Goal: Information Seeking & Learning: Learn about a topic

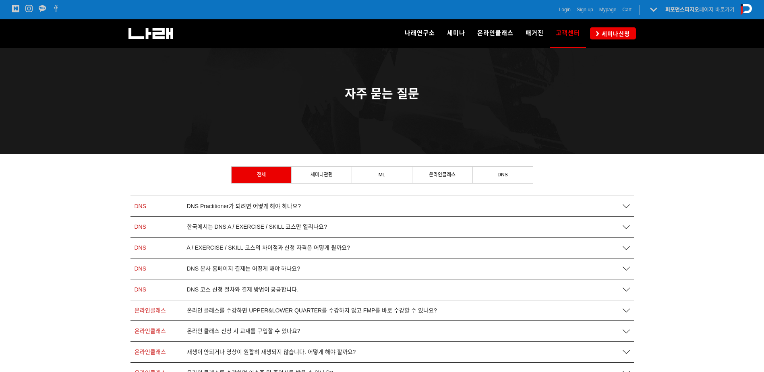
scroll to position [40, 0]
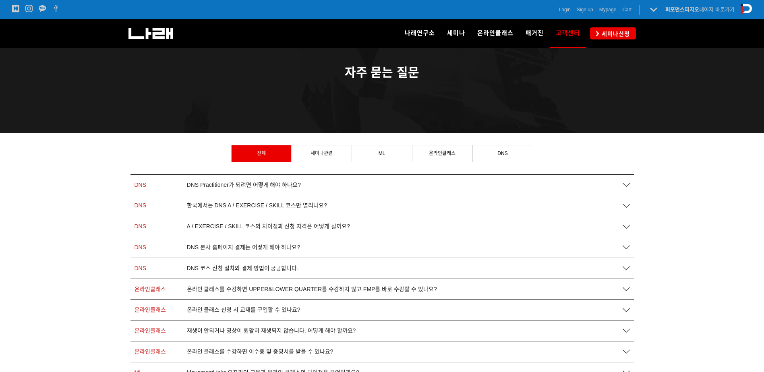
click at [279, 224] on span "A / EXERCISE / SKILL 코스의 차이점과 신청 자격은 어떻게 될까요?" at bounding box center [268, 226] width 163 height 7
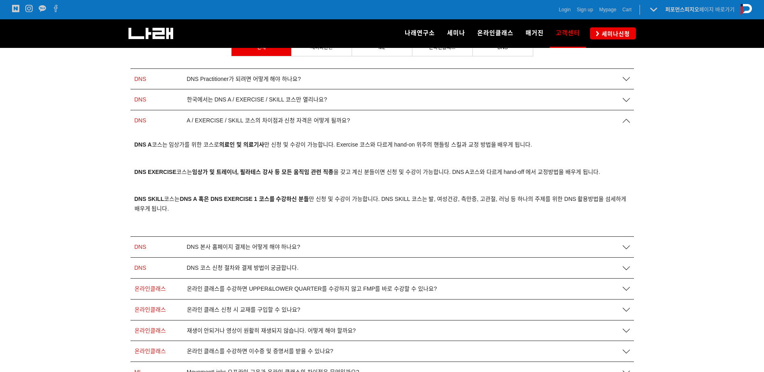
scroll to position [161, 0]
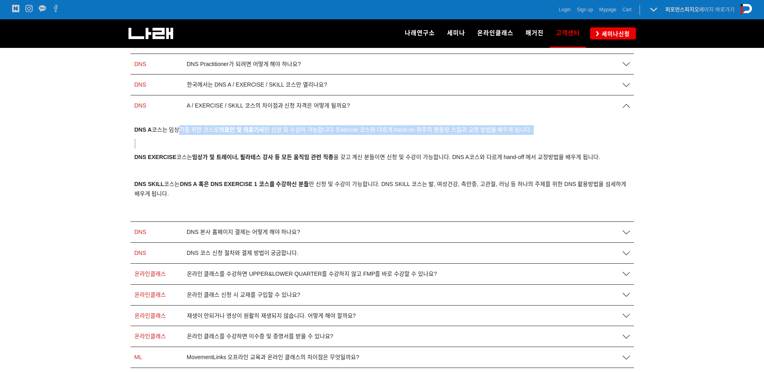
drag, startPoint x: 183, startPoint y: 129, endPoint x: 288, endPoint y: 142, distance: 105.9
click at [288, 142] on div "DNS A 코스는 임상가를 위한 코스로 의료인 및 의료기사 만 신청 및 수강이 가능합니다. Exercise 코스와 다르게 hand-on 위주의…" at bounding box center [383, 168] width 496 height 87
click at [288, 142] on p at bounding box center [383, 144] width 496 height 10
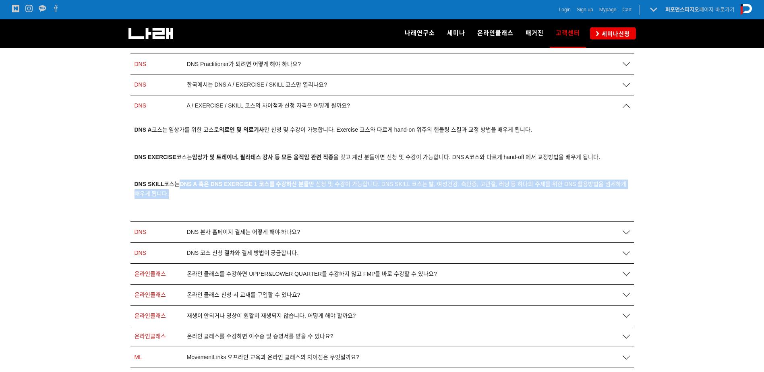
drag, startPoint x: 182, startPoint y: 184, endPoint x: 210, endPoint y: 191, distance: 28.2
click at [210, 191] on p "DNS SKILL 코스는 DNS A 혹은 DNS EXERCISE 1 코스를 수강하신 분들 만 신청 및 수강이 가능합니다. DNS SKILL 코…" at bounding box center [383, 189] width 496 height 19
click at [210, 192] on p "DNS SKILL 코스는 DNS A 혹은 DNS EXERCISE 1 코스를 수강하신 분들 만 신청 및 수강이 가능합니다. DNS SKILL 코…" at bounding box center [383, 189] width 496 height 19
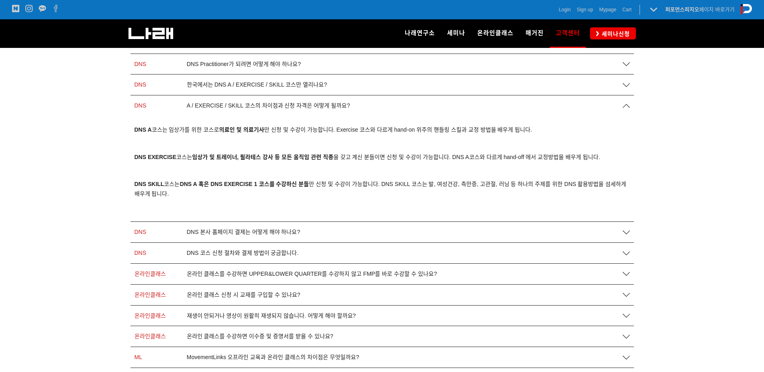
click at [234, 200] on div "DNS A 코스는 임상가를 위한 코스로 의료인 및 의료기사 만 신청 및 수강이 가능합니다. Exercise 코스와 다르게 hand-on 위주의…" at bounding box center [383, 168] width 496 height 87
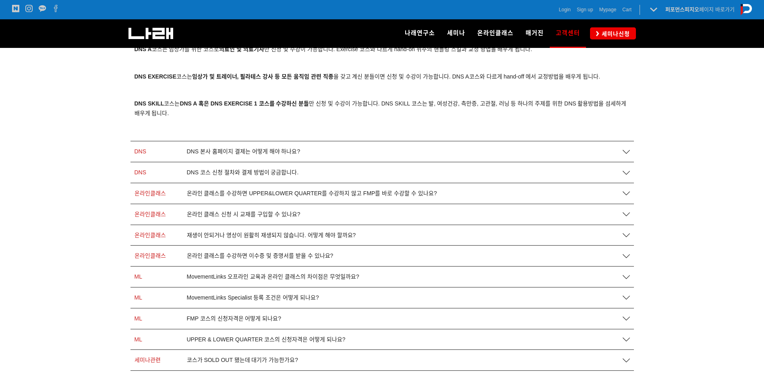
scroll to position [282, 0]
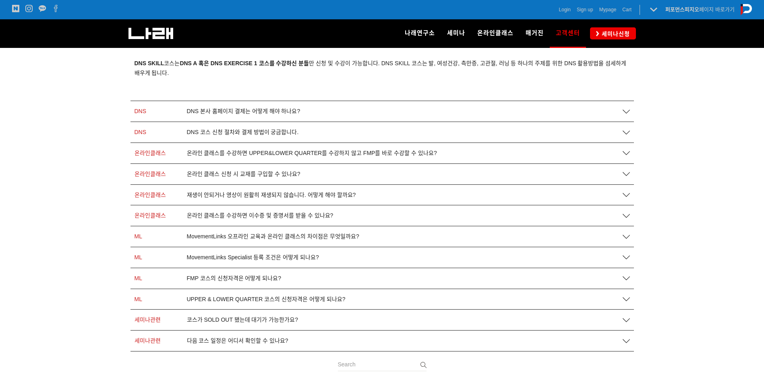
click at [256, 135] on span "DNS 코스 신청 절차와 결제 방법이 궁금합니다." at bounding box center [243, 132] width 112 height 7
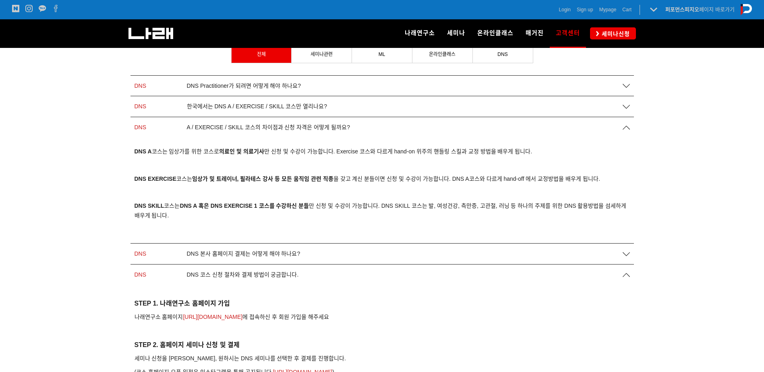
scroll to position [103, 0]
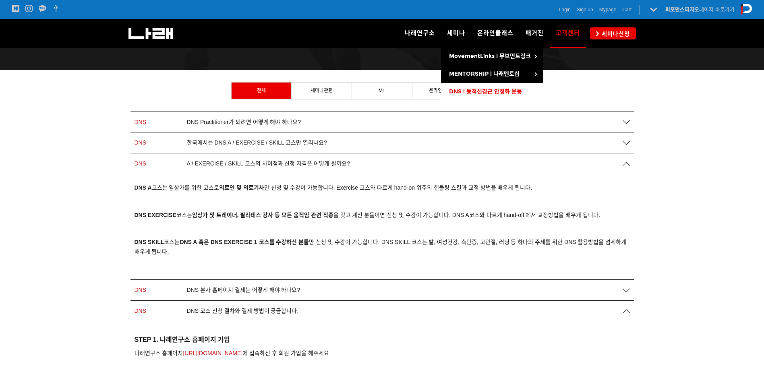
click at [464, 88] on link "DNS l 동적신경근 안정화 운동" at bounding box center [492, 92] width 102 height 18
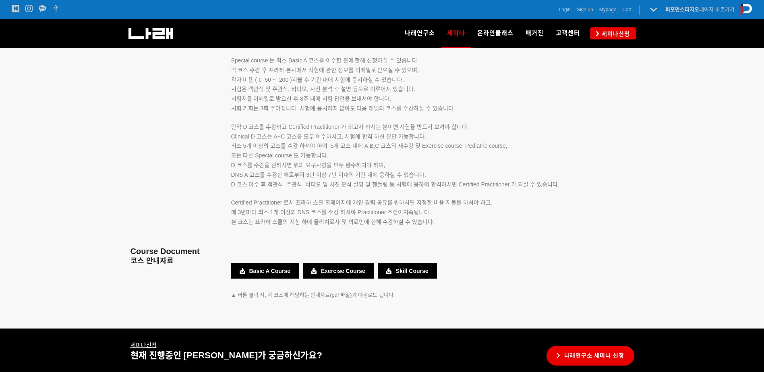
scroll to position [1450, 0]
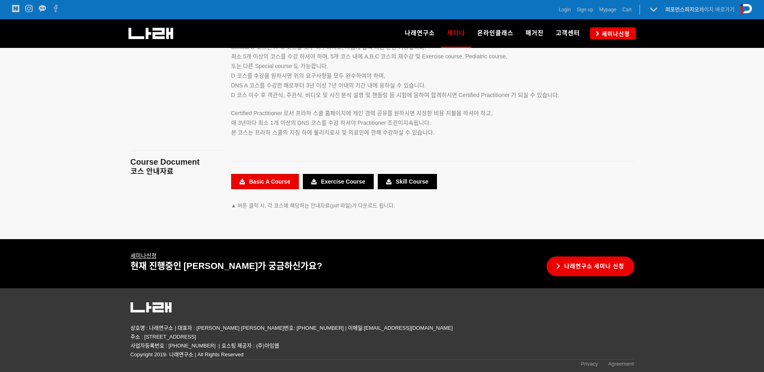
click at [255, 182] on link "Basic A Course" at bounding box center [265, 181] width 68 height 15
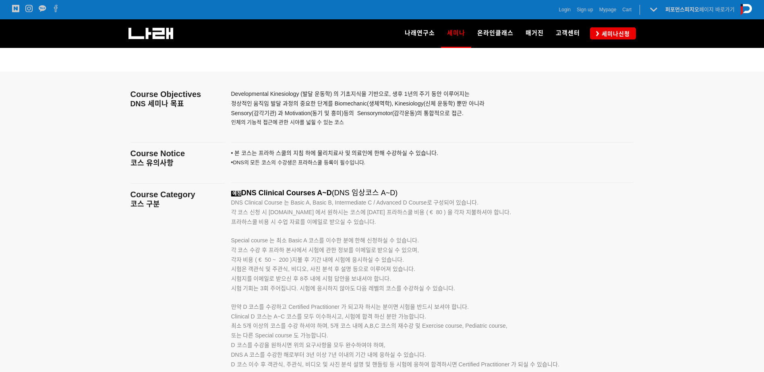
scroll to position [1248, 0]
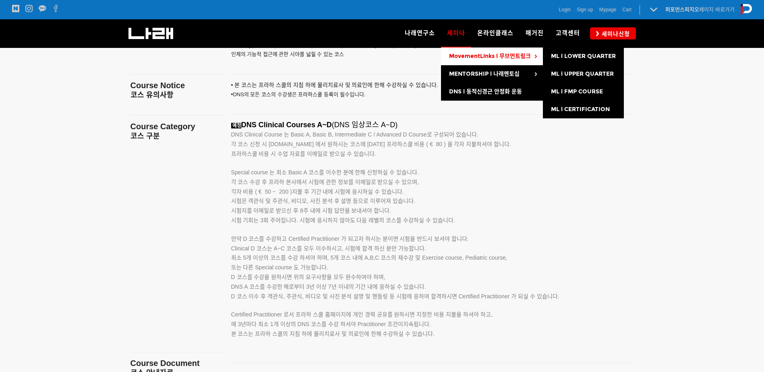
click at [510, 50] on link "MovementLinks l 무브먼트링크" at bounding box center [492, 57] width 102 height 18
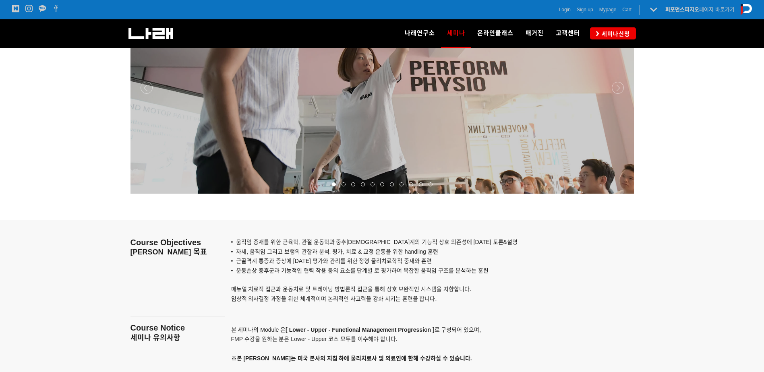
scroll to position [645, 0]
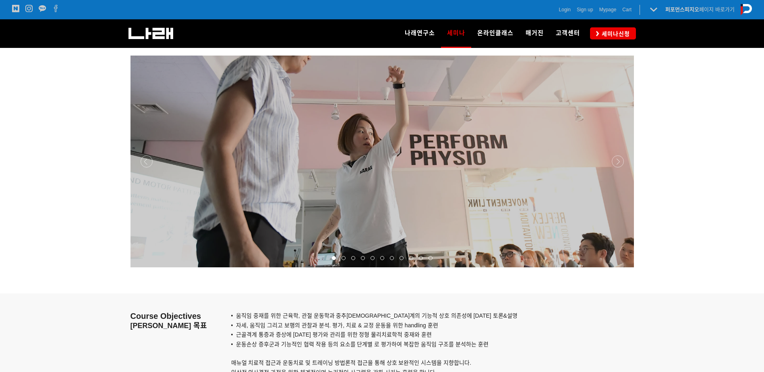
click at [617, 268] on div at bounding box center [383, 268] width 504 height 0
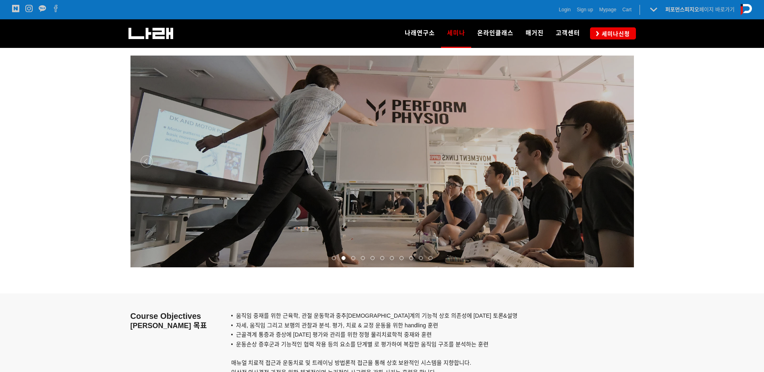
click at [617, 268] on div at bounding box center [383, 268] width 504 height 0
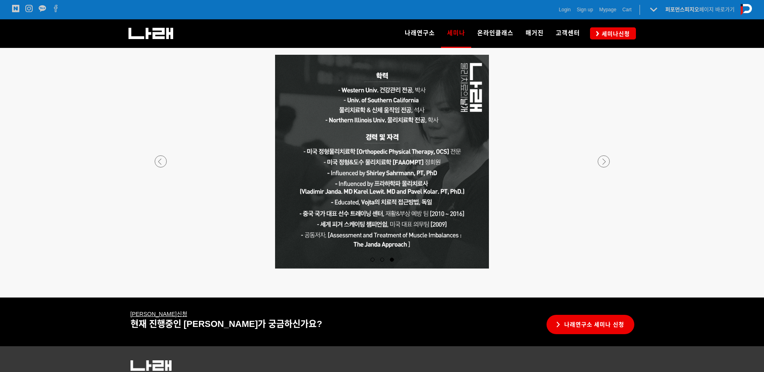
scroll to position [1491, 0]
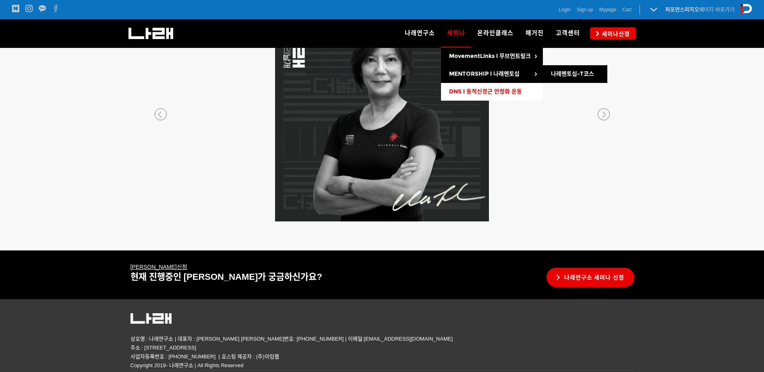
click at [471, 85] on link "DNS l 동적신경근 안정화 운동" at bounding box center [492, 92] width 102 height 18
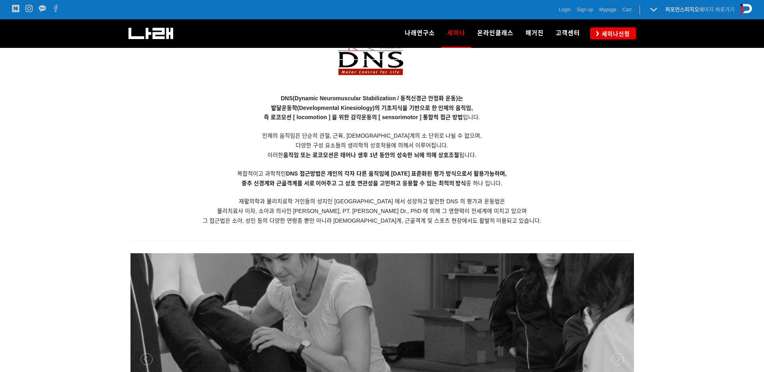
scroll to position [725, 0]
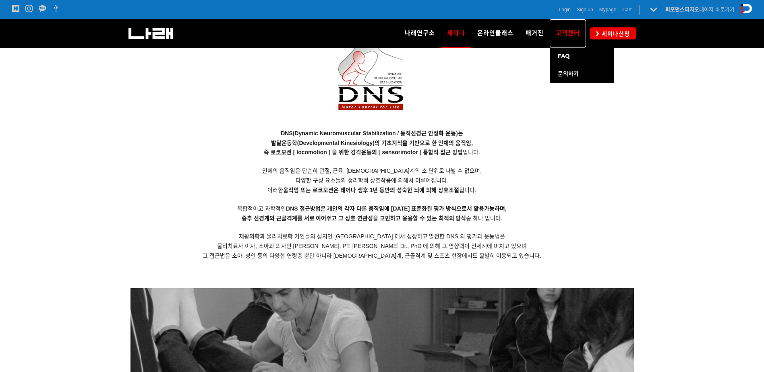
click at [575, 38] on link "고객센터" at bounding box center [568, 33] width 36 height 28
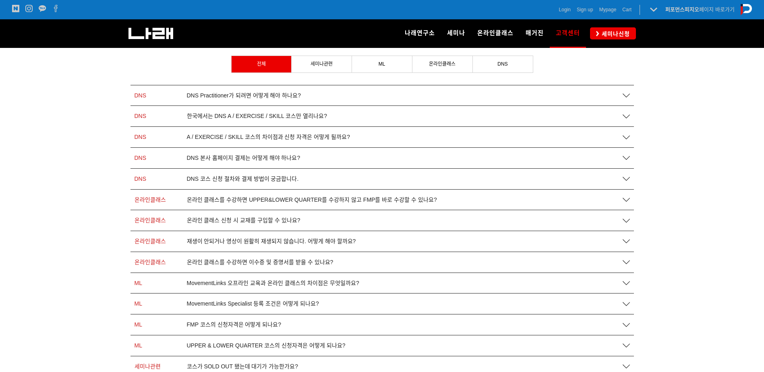
scroll to position [81, 0]
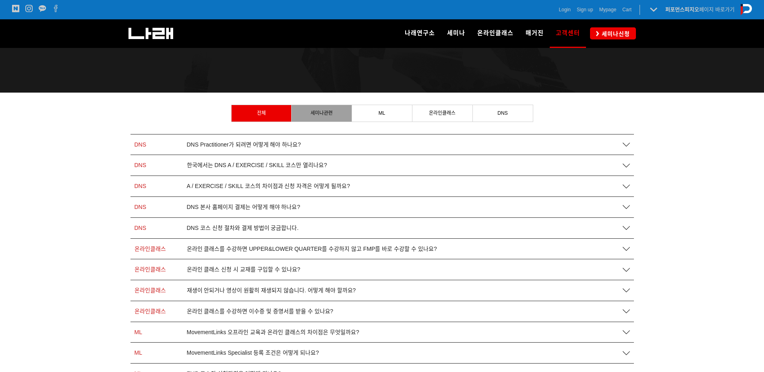
click at [335, 112] on link "세미나관련" at bounding box center [322, 113] width 60 height 16
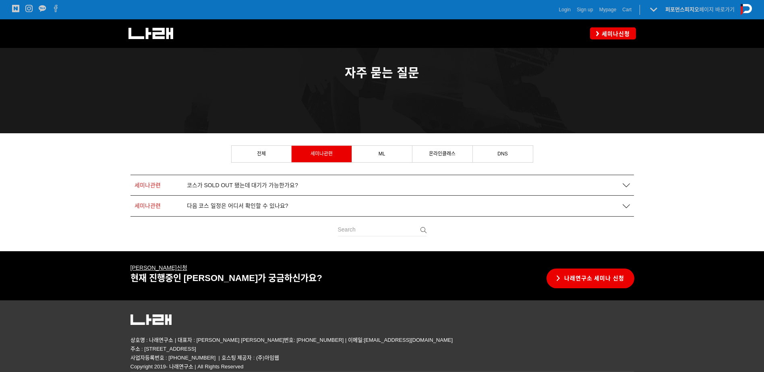
scroll to position [40, 0]
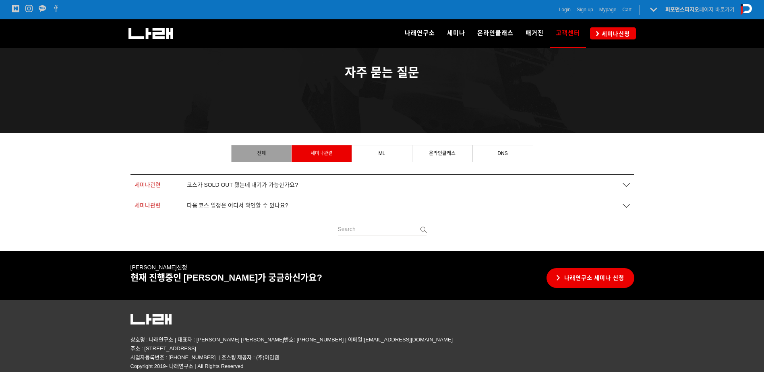
click at [274, 156] on link "전체" at bounding box center [262, 153] width 60 height 16
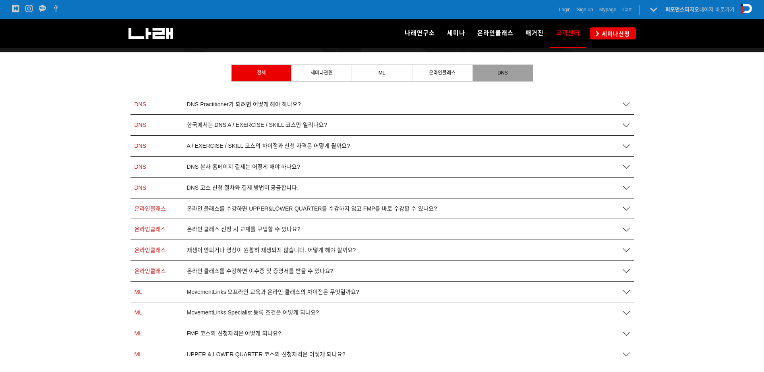
click at [503, 69] on link "DNS" at bounding box center [503, 73] width 60 height 16
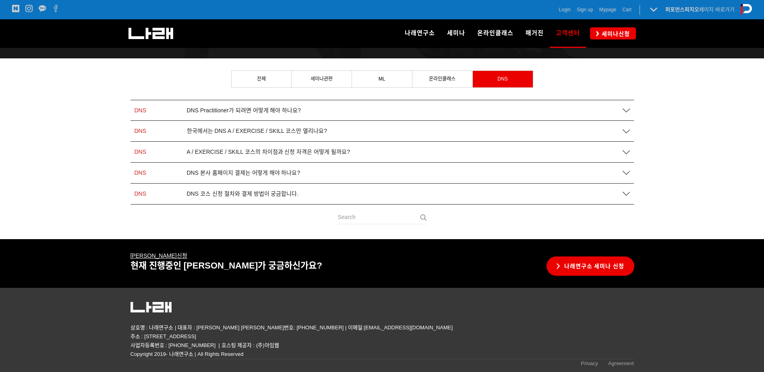
click at [243, 109] on span "DNS Practitioner가 되려면 어떻게 해야 하나요?" at bounding box center [244, 110] width 114 height 7
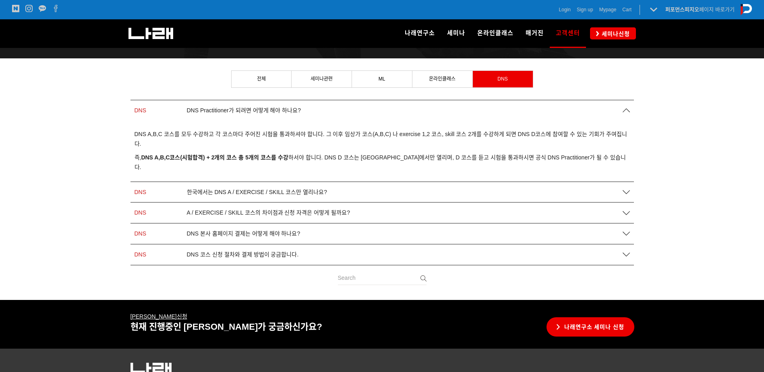
click at [238, 189] on span "한국에서는 DNS A / EXERCISE / SKILL 코스만 열리나요?" at bounding box center [257, 192] width 140 height 7
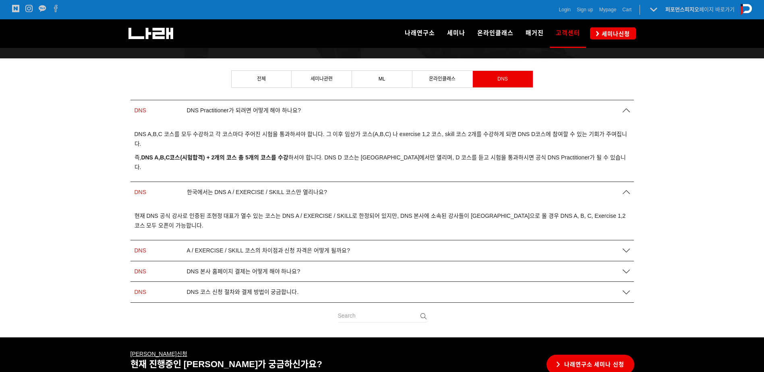
click at [230, 247] on span "A / EXERCISE / SKILL 코스의 차이점과 신청 자격은 어떻게 될까요?" at bounding box center [268, 250] width 163 height 7
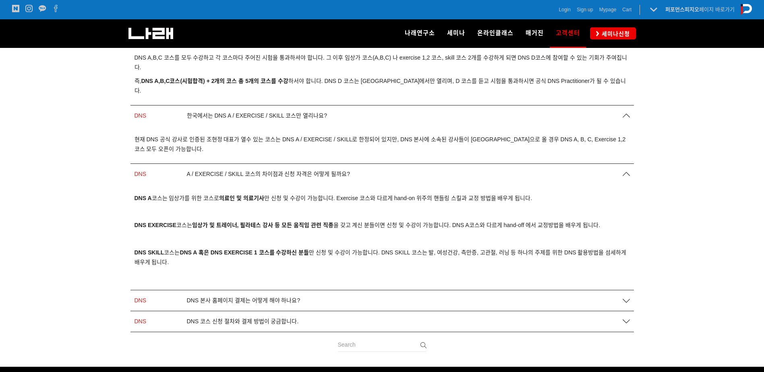
scroll to position [195, 0]
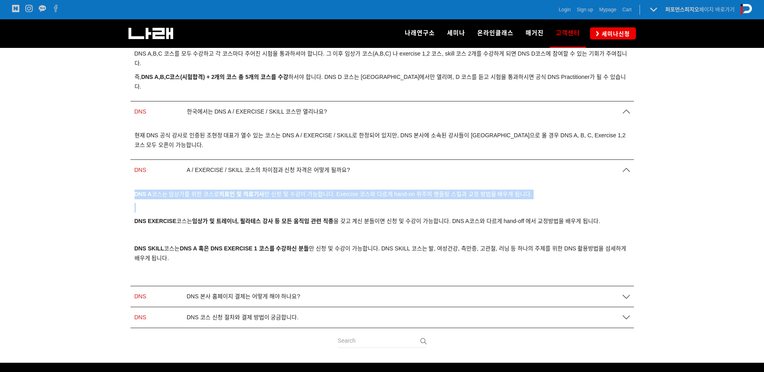
drag, startPoint x: 135, startPoint y: 183, endPoint x: 229, endPoint y: 190, distance: 94.6
click at [229, 190] on div "DNS A 코스는 임상가를 위한 코스로 의료인 및 의료기사 만 신청 및 수강이 가능합니다. Exercise 코스와 다르게 hand-on 위주의…" at bounding box center [383, 233] width 496 height 87
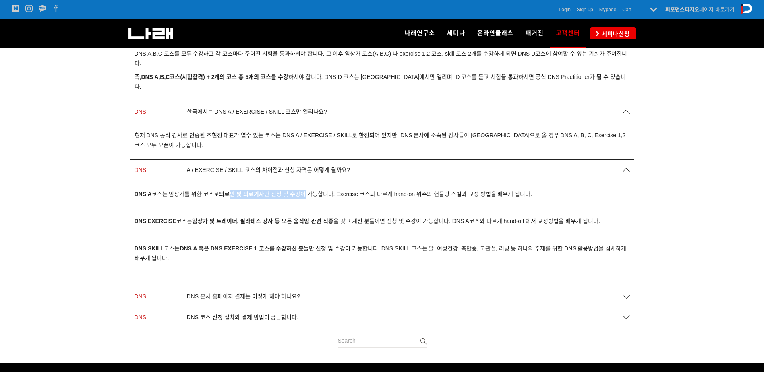
drag, startPoint x: 232, startPoint y: 189, endPoint x: 305, endPoint y: 188, distance: 73.3
click at [305, 190] on p "DNS A 코스는 임상가를 위한 코스로 의료인 및 의료기사 만 신청 및 수강이 가능합니다. Exercise 코스와 다르게 hand-on 위주의…" at bounding box center [383, 195] width 496 height 10
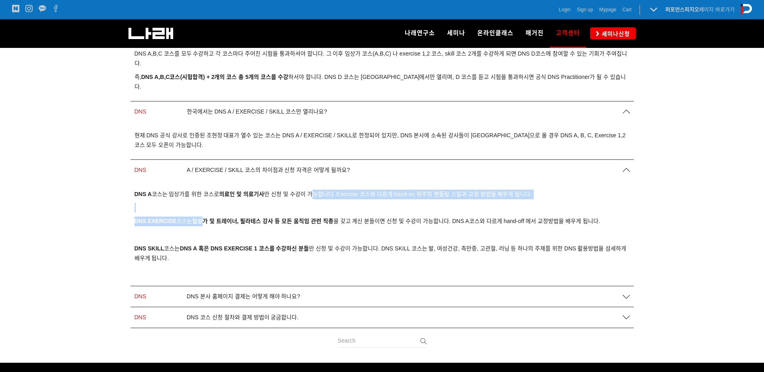
drag, startPoint x: 335, startPoint y: 181, endPoint x: 204, endPoint y: 208, distance: 133.6
click at [204, 208] on div "DNS A 코스는 임상가를 위한 코스로 의료인 및 의료기사 만 신청 및 수강이 가능합니다. Exercise 코스와 다르게 hand-on 위주의…" at bounding box center [383, 233] width 496 height 87
click at [204, 217] on p "DNS EXERCISE 코스는 임상가 및 트레이너, 필라테스 강사 등 모든 움직임 관련 직종 을 갖고 계신 분들이면 신청 및 수강이 가능합니다…" at bounding box center [383, 222] width 496 height 10
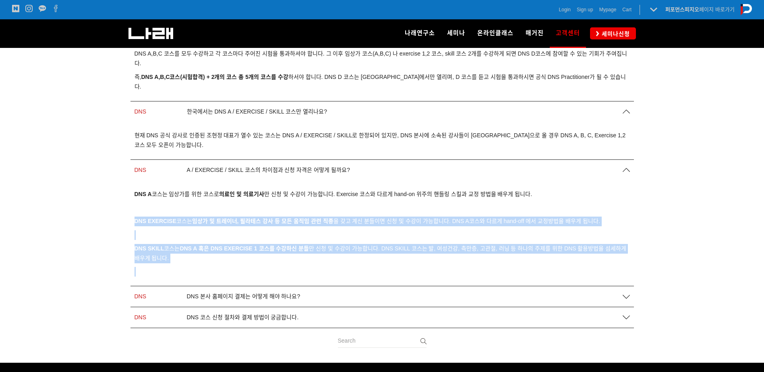
drag, startPoint x: 134, startPoint y: 213, endPoint x: 168, endPoint y: 261, distance: 59.0
click at [168, 261] on div "DNS A 코스는 임상가를 위한 코스로 의료인 및 의료기사 만 신청 및 수강이 가능합니다. Exercise 코스와 다르게 hand-on 위주의…" at bounding box center [383, 233] width 496 height 87
click at [168, 267] on p at bounding box center [383, 272] width 496 height 10
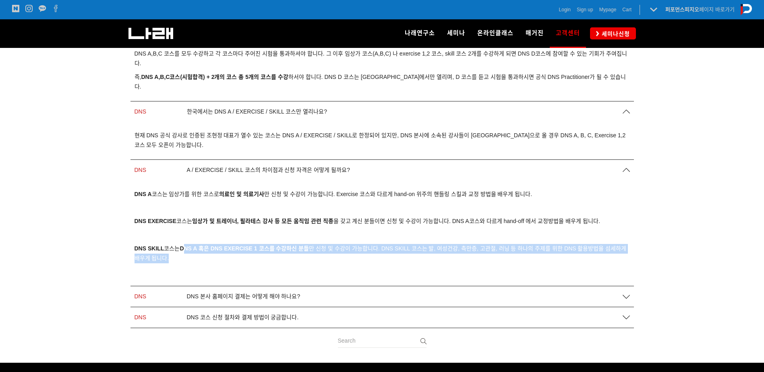
drag, startPoint x: 187, startPoint y: 240, endPoint x: 251, endPoint y: 251, distance: 65.4
click at [251, 251] on p "DNS SKILL 코스는 DNS A 혹은 DNS EXERCISE 1 코스를 수강하신 분들 만 신청 및 수강이 가능합니다. DNS SKILL 코…" at bounding box center [383, 253] width 496 height 19
click at [250, 251] on p "DNS SKILL 코스는 DNS A 혹은 DNS EXERCISE 1 코스를 수강하신 분들 만 신청 및 수강이 가능합니다. DNS SKILL 코…" at bounding box center [383, 253] width 496 height 19
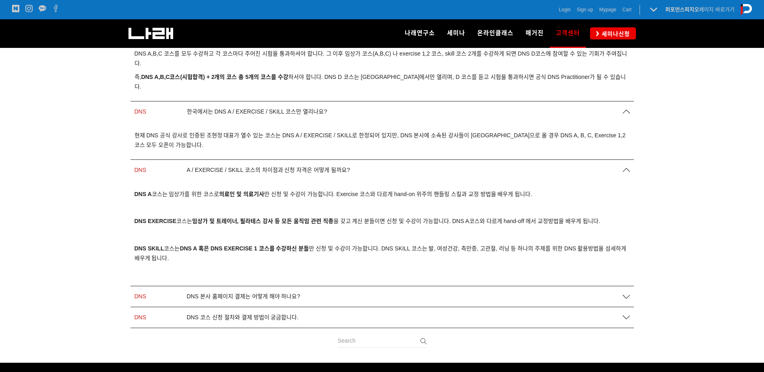
click at [259, 314] on span "DNS 코스 신청 절차와 결제 방법이 궁금합니다." at bounding box center [243, 317] width 112 height 7
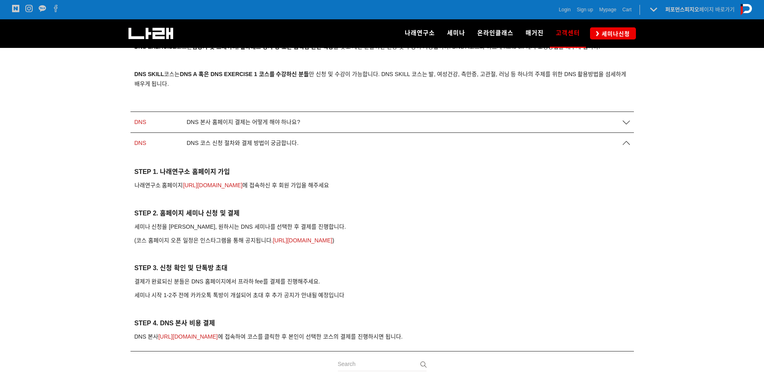
scroll to position [397, 0]
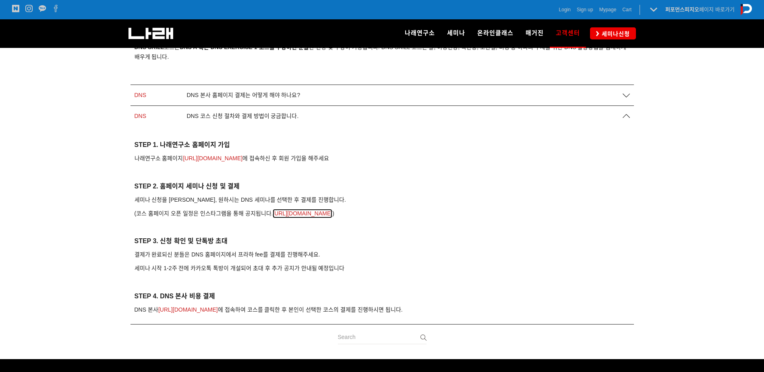
click at [288, 209] on link "https://www.instagram.com/go2narae/" at bounding box center [303, 214] width 60 height 10
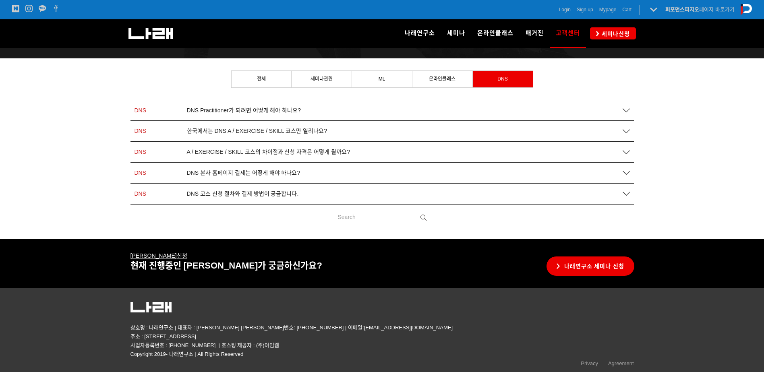
drag, startPoint x: 276, startPoint y: 110, endPoint x: 282, endPoint y: 133, distance: 24.4
click at [282, 133] on div "DNS DNS Practitioner가 되려면 어떻게 해야 하나요? DNS A,B,C 코스를 모두 수강하고 각 코스마다 주어진 시험을 통과하셔…" at bounding box center [383, 152] width 504 height 105
drag, startPoint x: 282, startPoint y: 133, endPoint x: 282, endPoint y: 153, distance: 19.3
click at [282, 153] on span "A / EXERCISE / SKILL 코스의 차이점과 신청 자격은 어떻게 될까요?" at bounding box center [268, 152] width 163 height 7
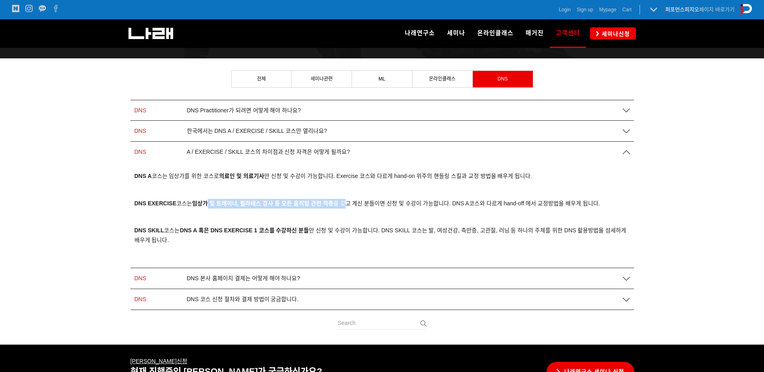
drag, startPoint x: 210, startPoint y: 201, endPoint x: 349, endPoint y: 201, distance: 139.0
click at [349, 201] on span "DNS EXERCISE 코스는 임상가 및 트레이너, 필라테스 강사 등 모든 움직임 관련 직종 을 갖고 계신 분들이면 신청 및 수강이 가능합니다…" at bounding box center [368, 203] width 466 height 6
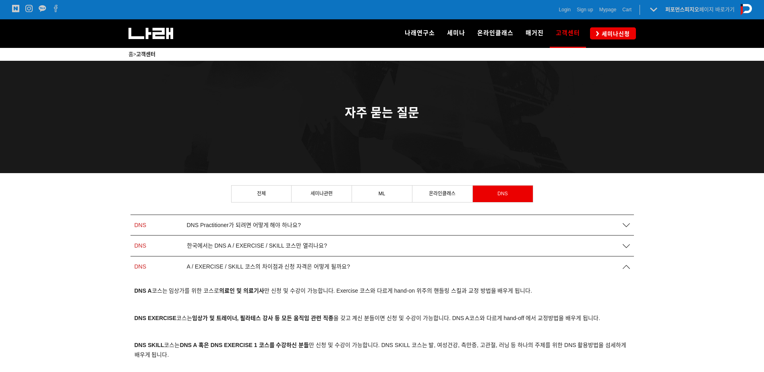
click at [174, 34] on div "나래연구소" at bounding box center [243, 33] width 228 height 28
click at [165, 34] on img at bounding box center [151, 33] width 45 height 11
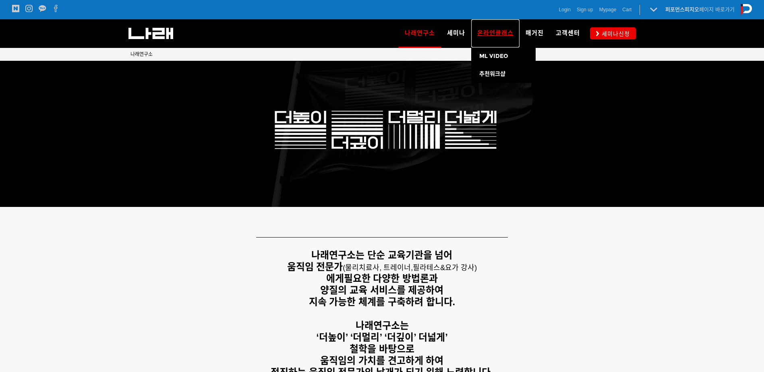
click at [490, 38] on link "온라인클래스" at bounding box center [495, 33] width 48 height 28
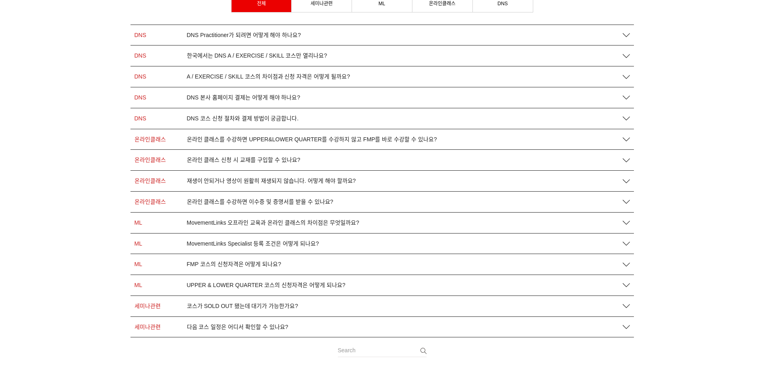
scroll to position [282, 0]
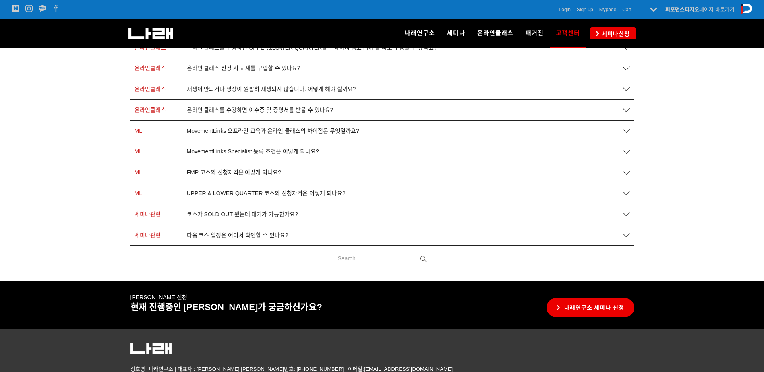
click at [246, 239] on div "세미나관련 다음 코스 일정은 어디서 확인할 수 있나요?" at bounding box center [383, 235] width 504 height 21
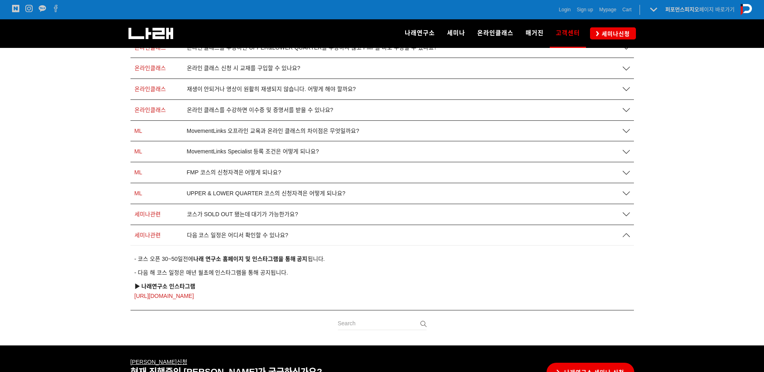
click at [247, 237] on span "다음 코스 일정은 어디서 확인할 수 있나요?" at bounding box center [238, 235] width 102 height 7
click at [194, 293] on link "https://www.instagram.com/go2narae/" at bounding box center [165, 297] width 60 height 10
